Goal: Communication & Community: Answer question/provide support

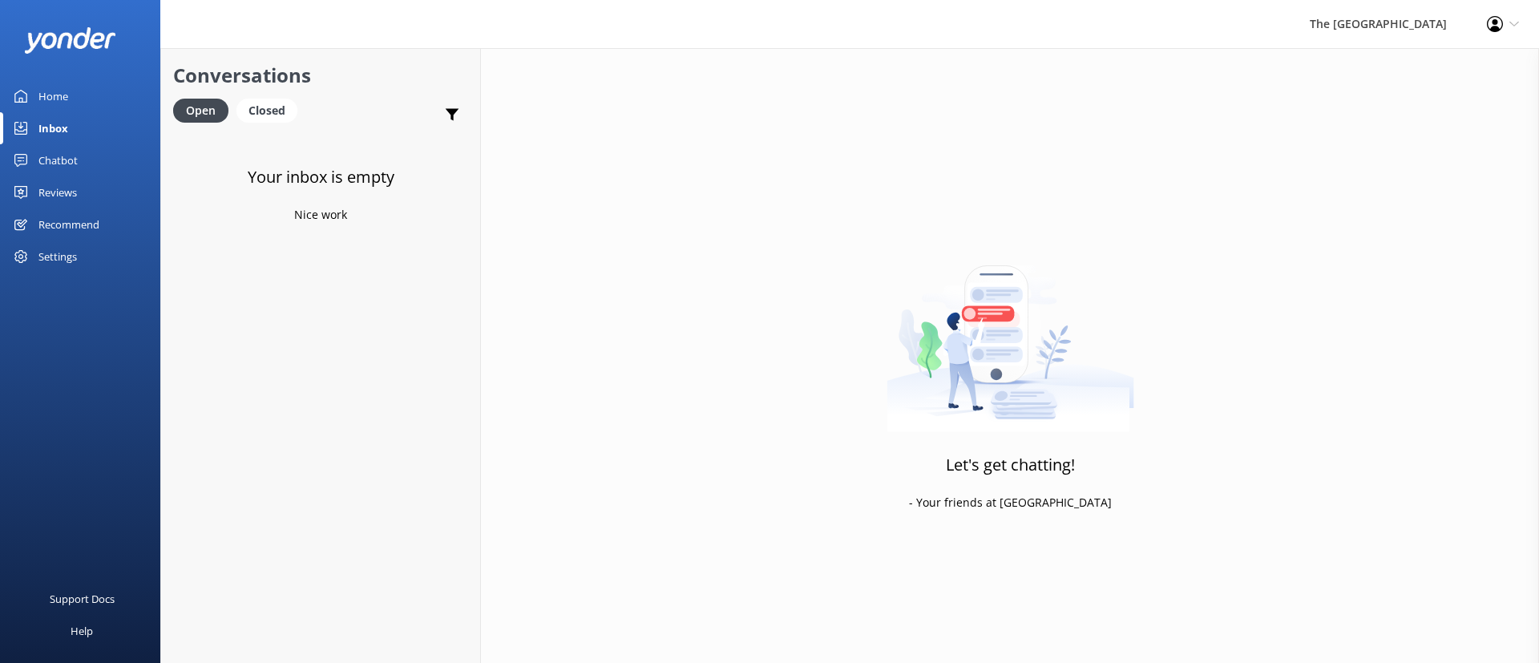
click at [68, 143] on link "Inbox" at bounding box center [80, 128] width 160 height 32
click at [70, 155] on div "Chatbot" at bounding box center [57, 160] width 39 height 32
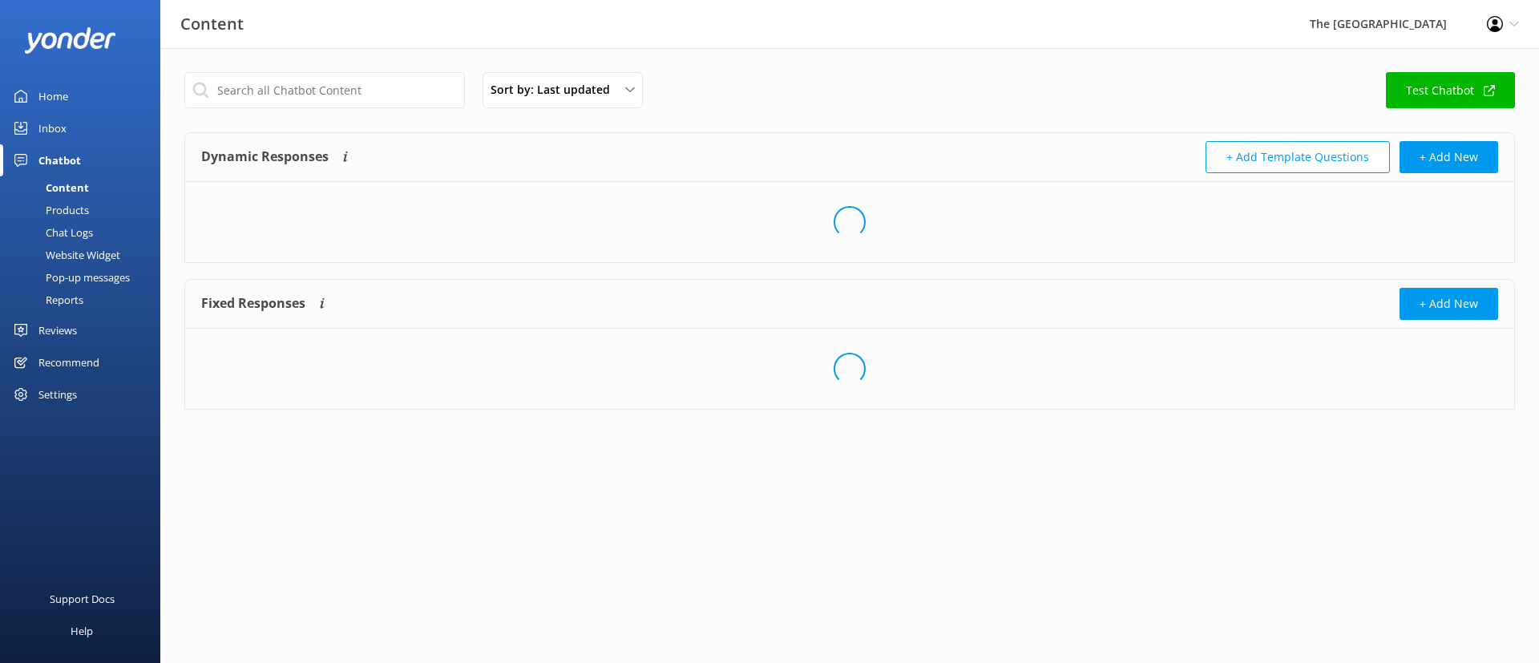
click at [60, 126] on div "Inbox" at bounding box center [52, 128] width 28 height 32
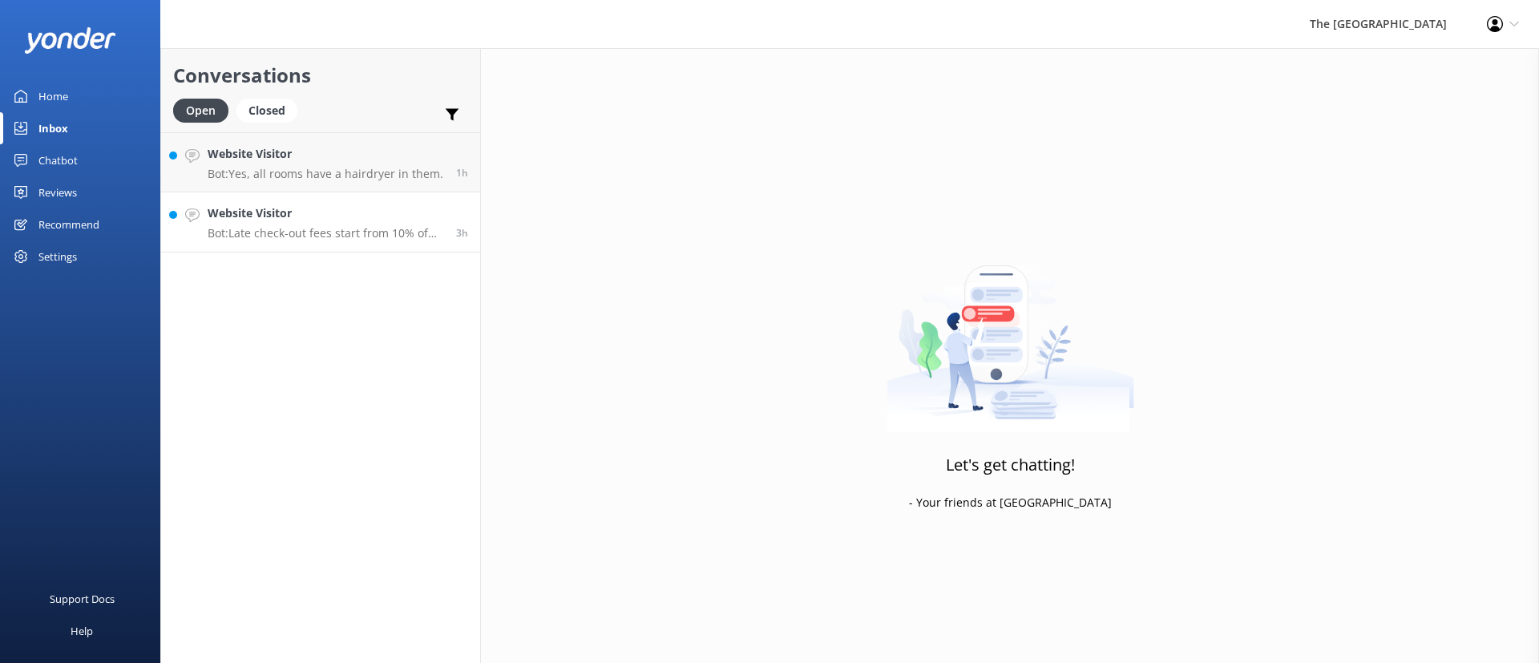
click at [314, 205] on h4 "Website Visitor" at bounding box center [326, 213] width 236 height 18
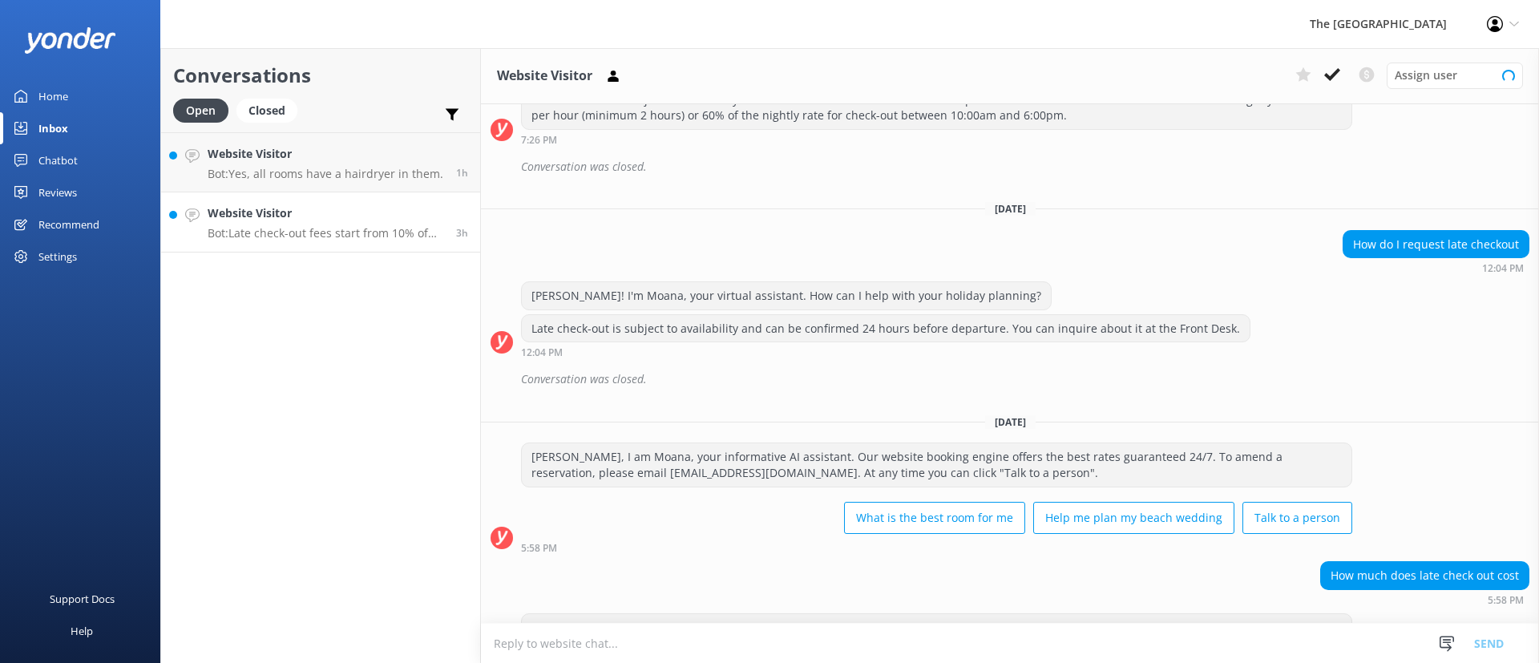
scroll to position [579, 0]
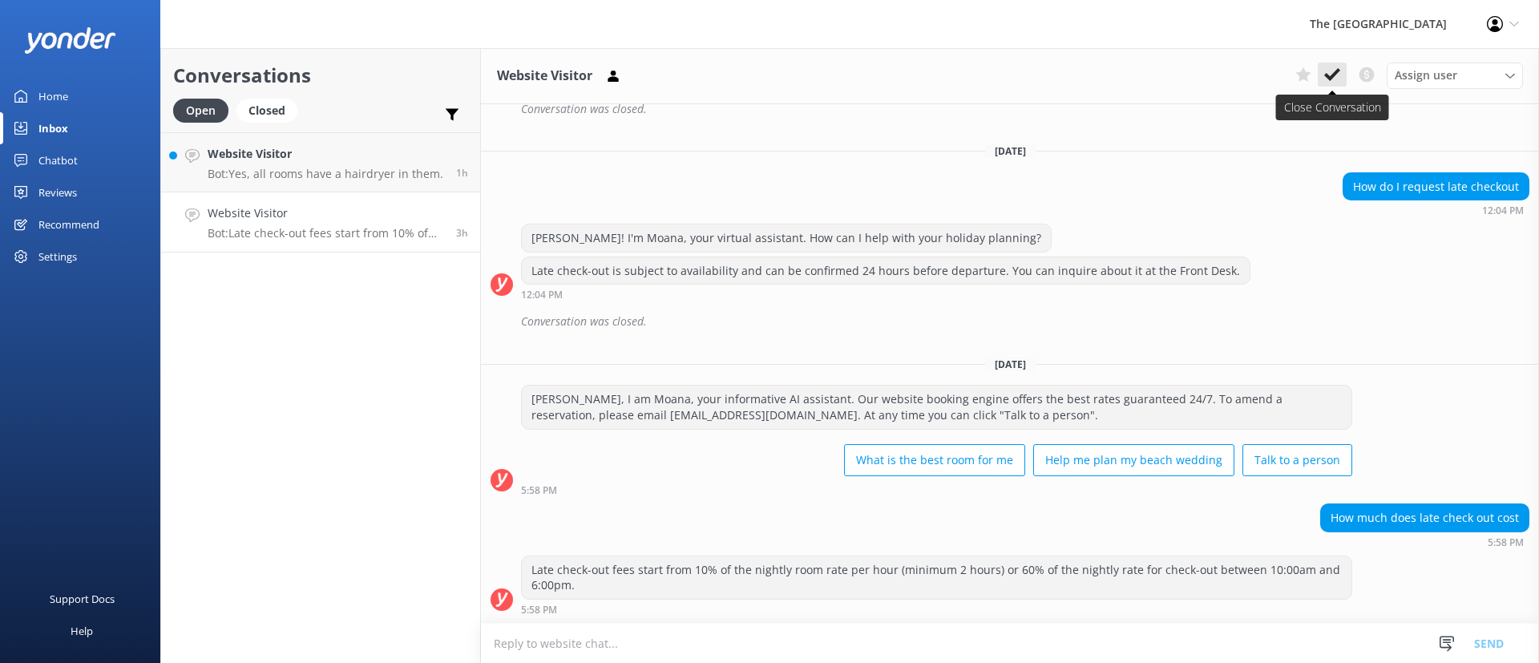
click at [1333, 75] on use at bounding box center [1332, 74] width 16 height 13
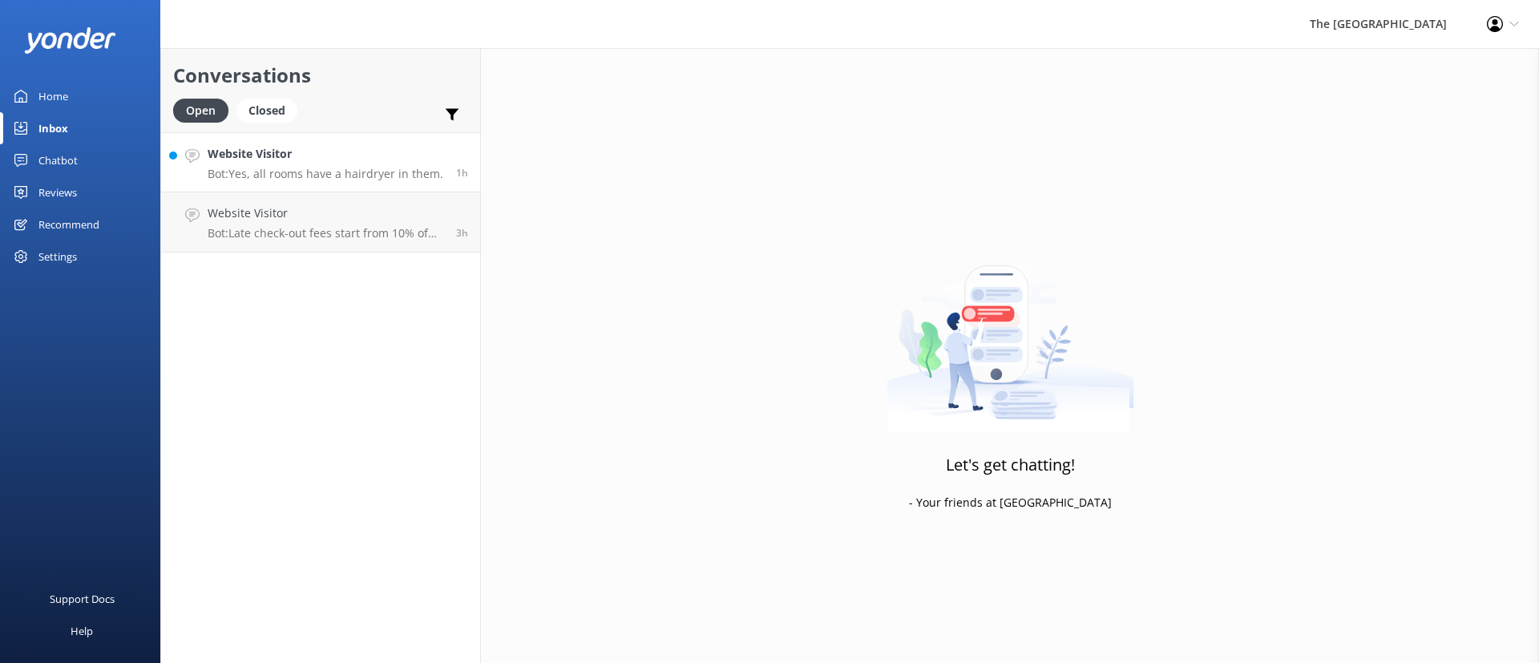
click at [249, 183] on link "Website Visitor Bot: Yes, all rooms have a hairdryer in them. 1h" at bounding box center [320, 162] width 319 height 60
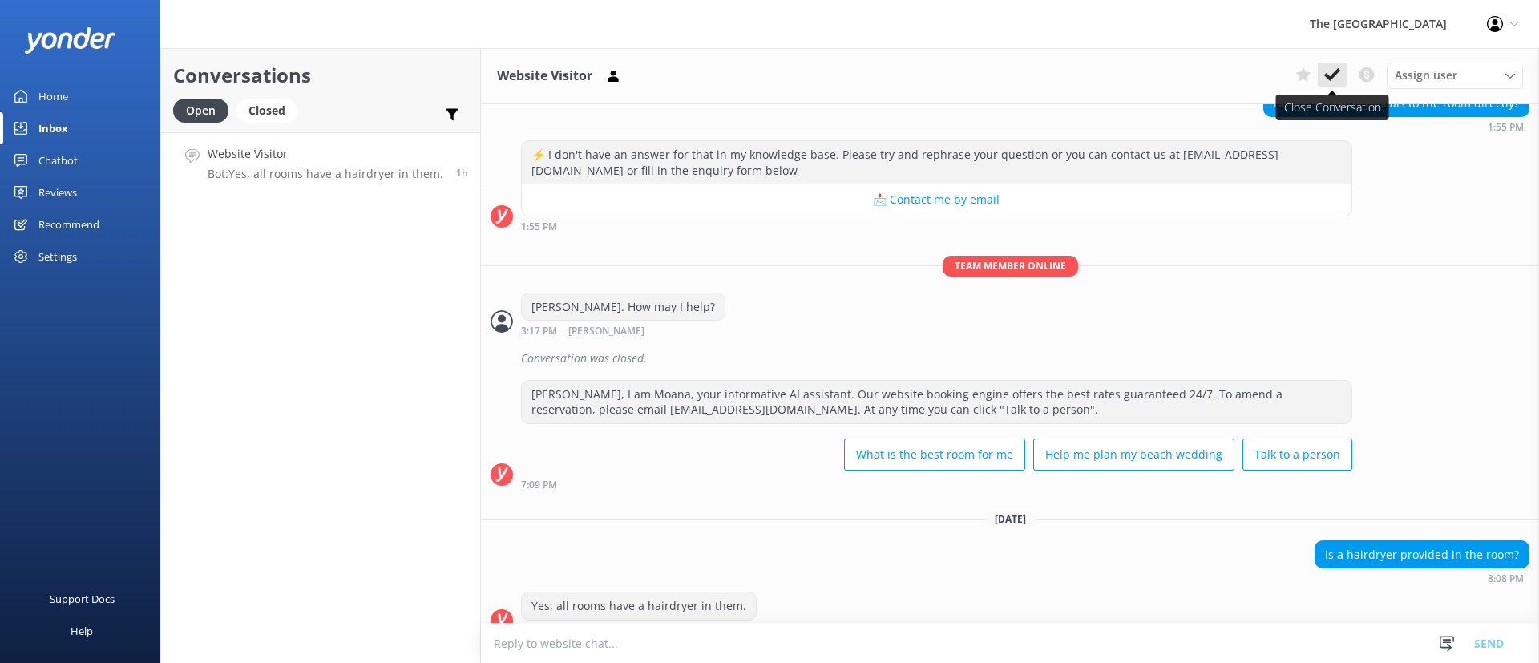
scroll to position [1561, 0]
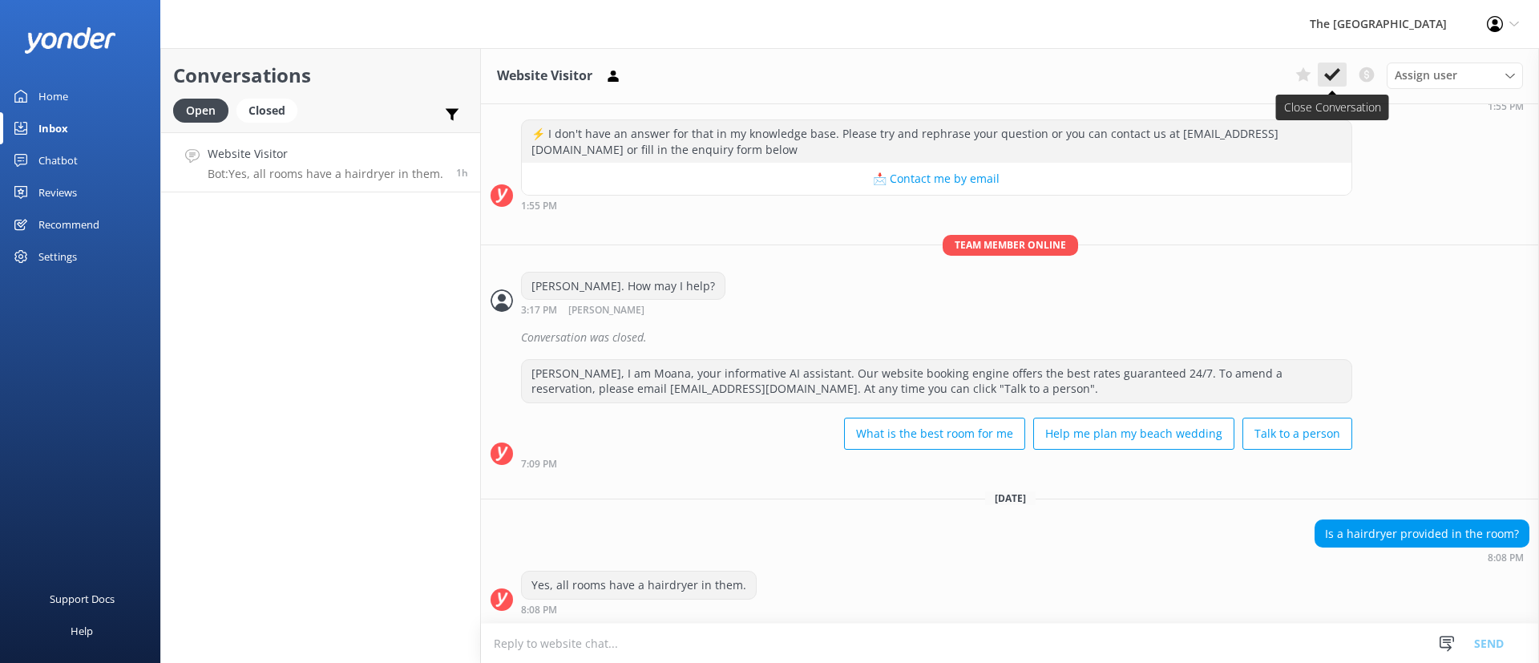
click at [1330, 79] on use at bounding box center [1332, 74] width 16 height 13
